Goal: Transaction & Acquisition: Purchase product/service

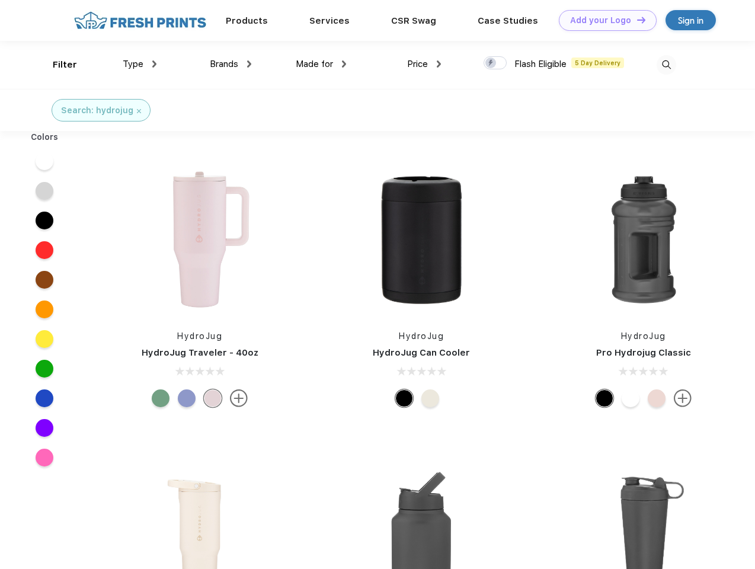
click at [603, 20] on link "Add your Logo Design Tool" at bounding box center [608, 20] width 98 height 21
click at [0, 0] on div "Design Tool" at bounding box center [0, 0] width 0 height 0
click at [636, 20] on link "Add your Logo Design Tool" at bounding box center [608, 20] width 98 height 21
click at [57, 65] on div "Filter" at bounding box center [65, 65] width 24 height 14
click at [140, 64] on span "Type" at bounding box center [133, 64] width 21 height 11
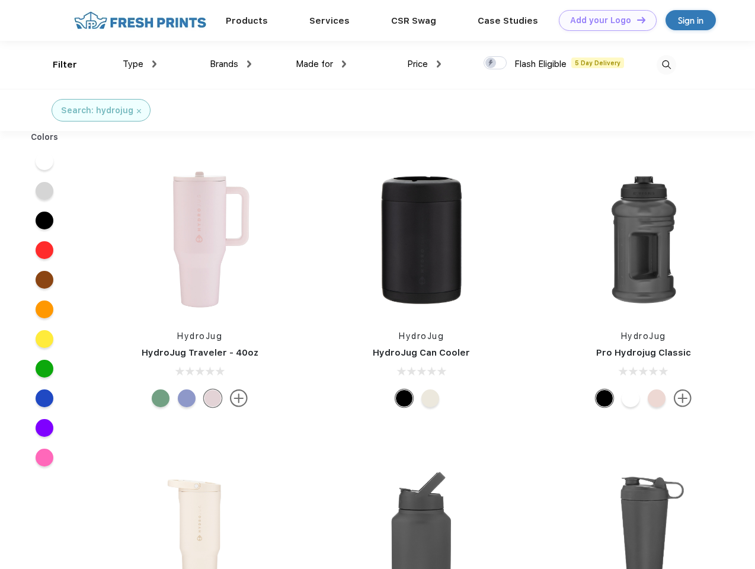
click at [231, 64] on span "Brands" at bounding box center [224, 64] width 28 height 11
click at [321, 64] on span "Made for" at bounding box center [314, 64] width 37 height 11
click at [424, 64] on span "Price" at bounding box center [417, 64] width 21 height 11
click at [496, 63] on div at bounding box center [495, 62] width 23 height 13
click at [491, 63] on input "checkbox" at bounding box center [488, 60] width 8 height 8
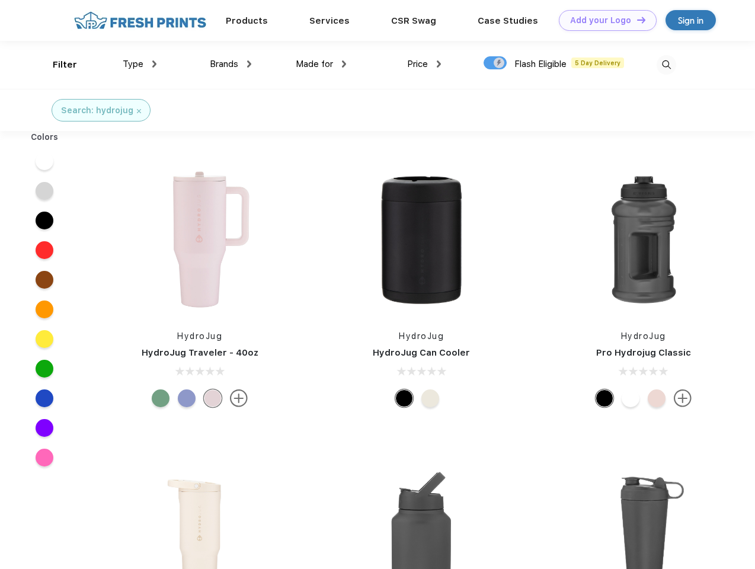
click at [666, 65] on img at bounding box center [667, 65] width 20 height 20
